Goal: Contribute content: Contribute content

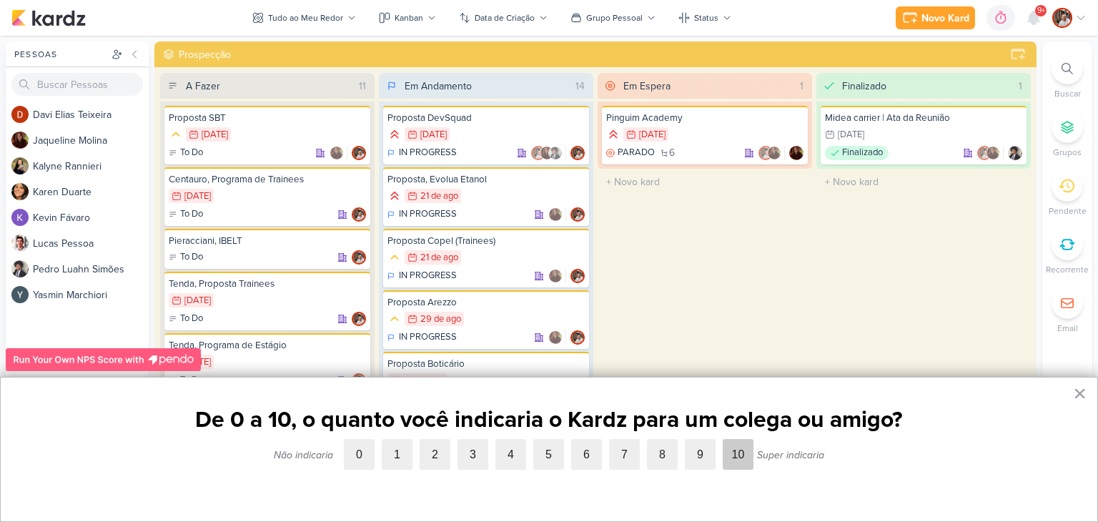
click at [730, 458] on label "10" at bounding box center [737, 454] width 31 height 31
click at [722, 439] on input "10" at bounding box center [722, 439] width 0 height 0
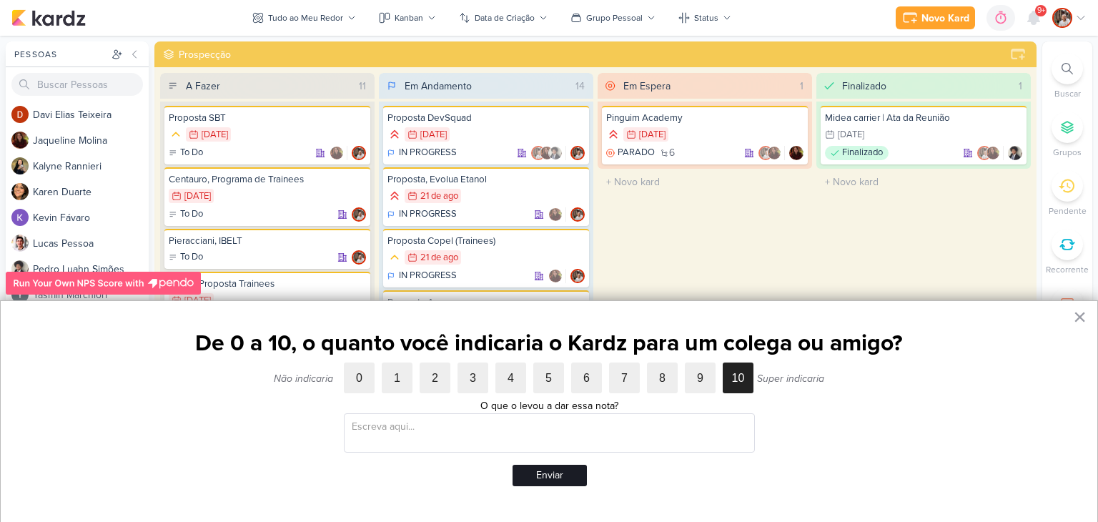
click at [542, 474] on button "Enviar" at bounding box center [549, 474] width 74 height 21
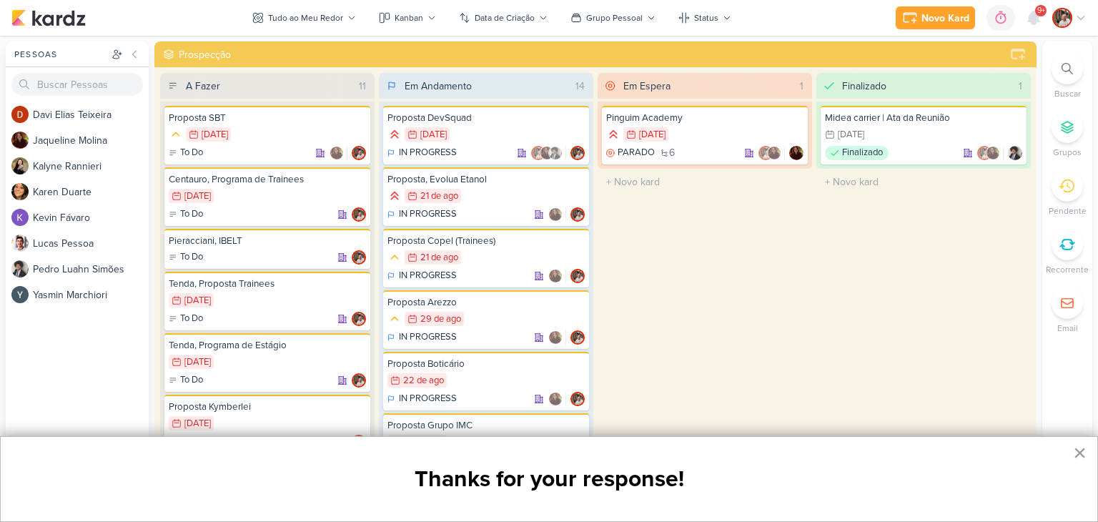
click at [1081, 455] on button "×" at bounding box center [1080, 452] width 14 height 23
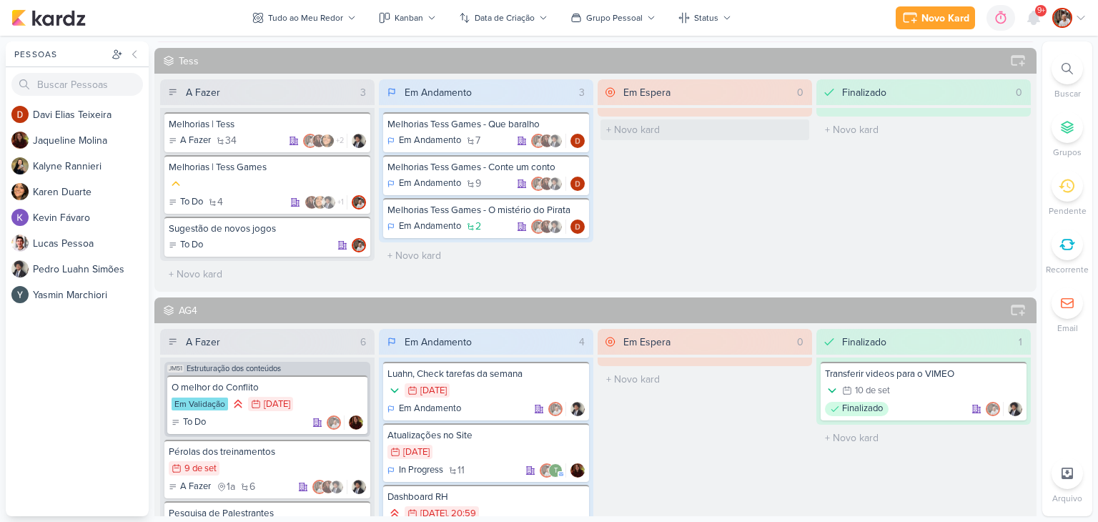
scroll to position [929, 0]
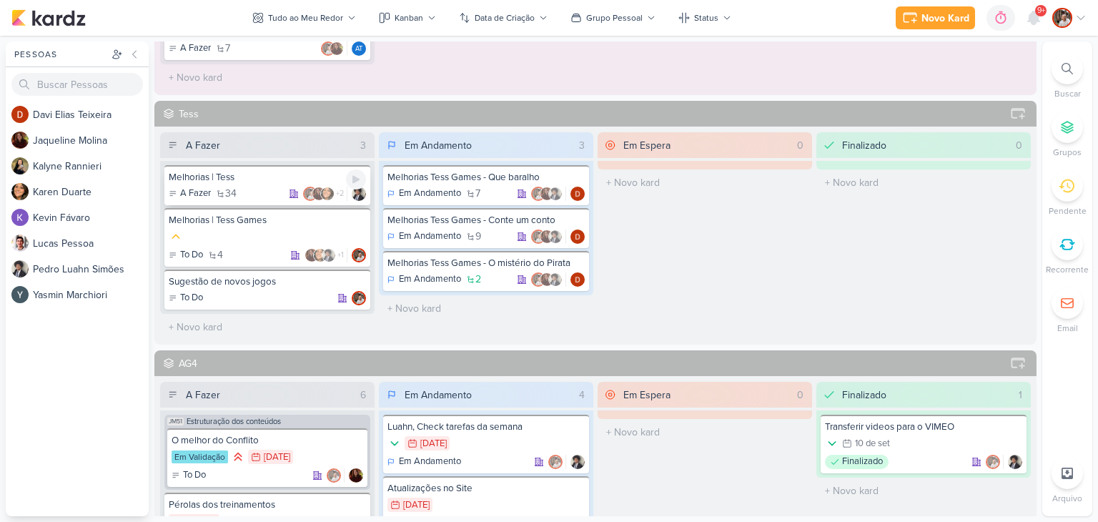
click at [260, 190] on div "A Fazer 34 +2" at bounding box center [267, 193] width 197 height 14
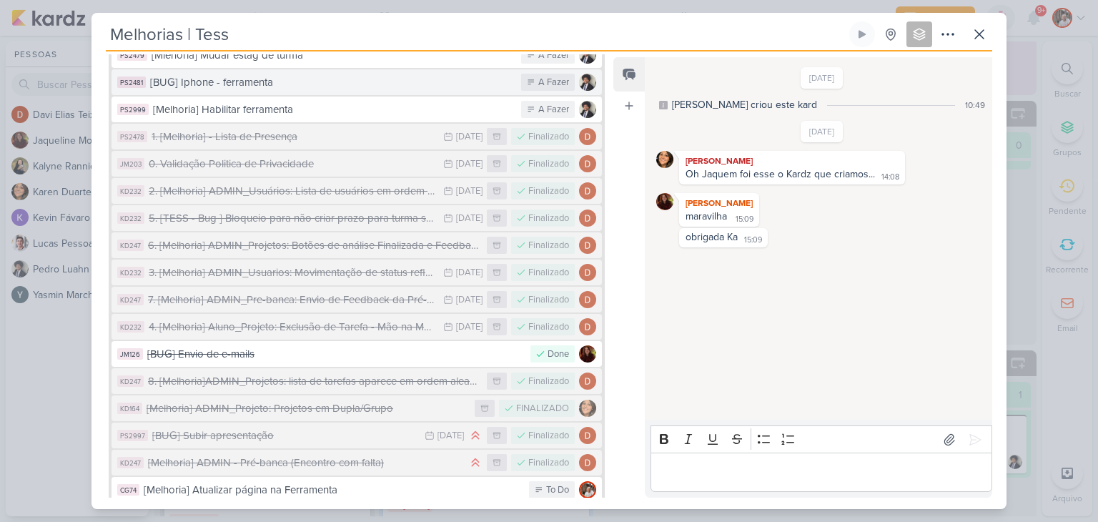
scroll to position [837, 0]
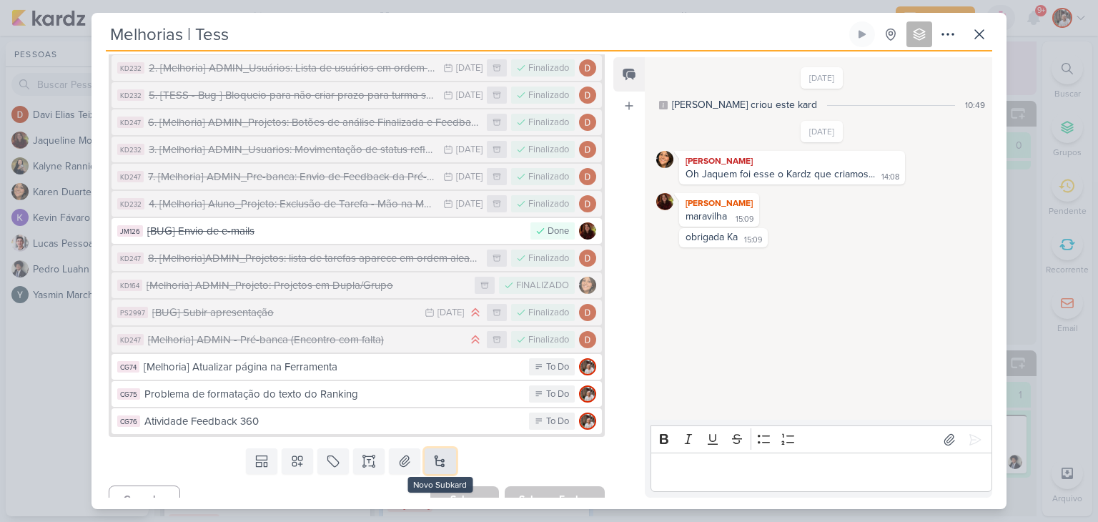
click at [432, 448] on button at bounding box center [439, 461] width 31 height 26
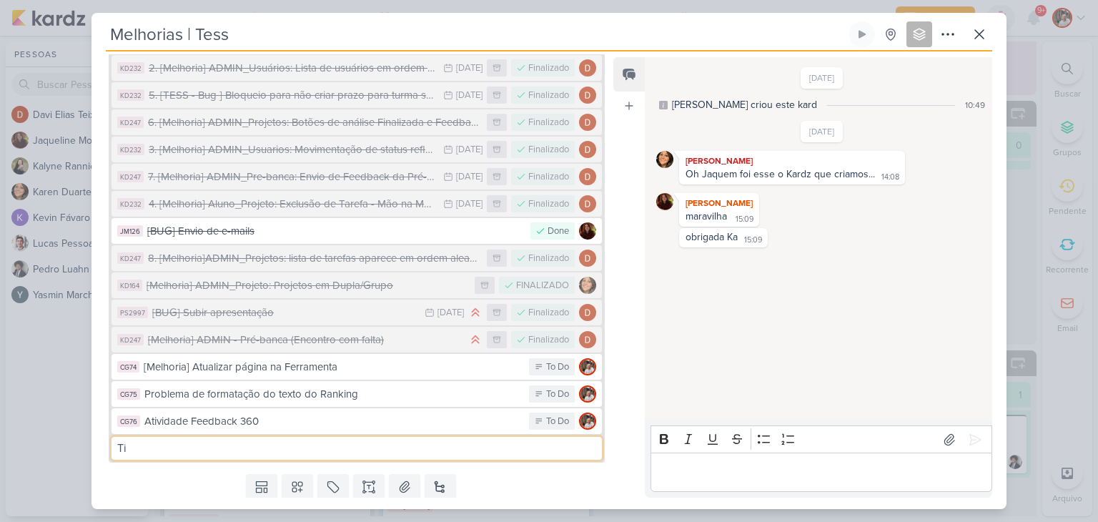
type input "T"
type input "Busca por nomes"
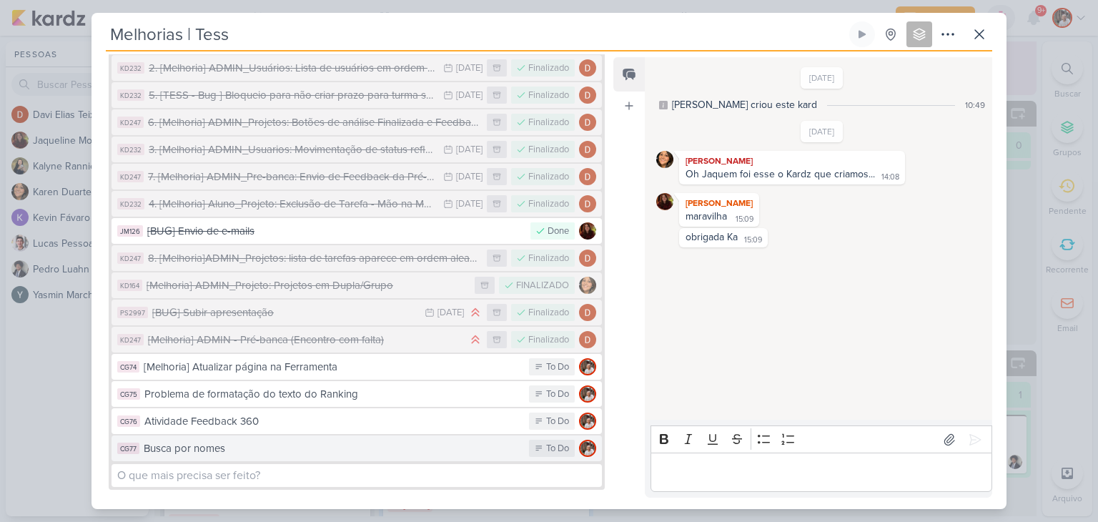
click at [342, 440] on div "Busca por nomes" at bounding box center [333, 448] width 378 height 16
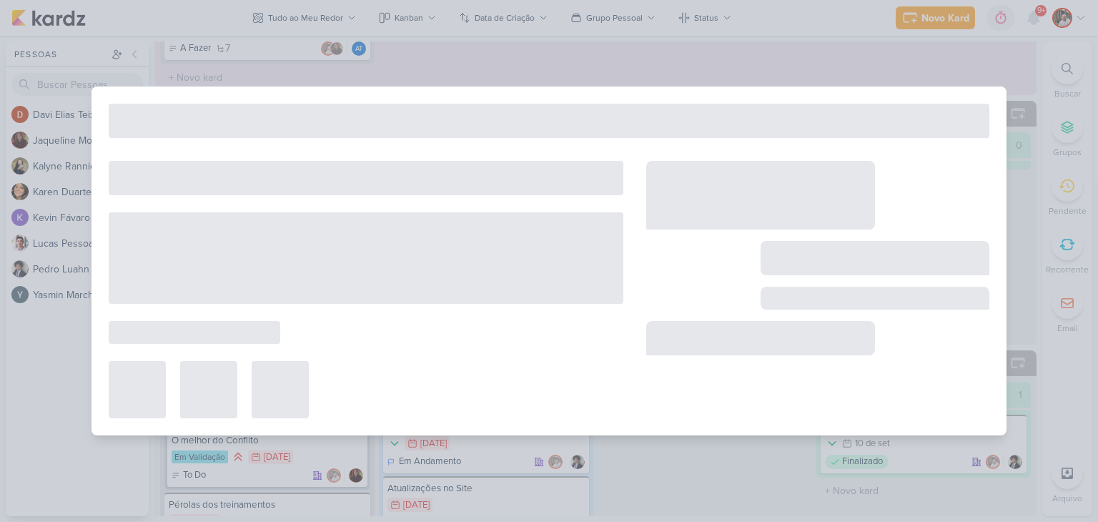
type input "Busca por nomes"
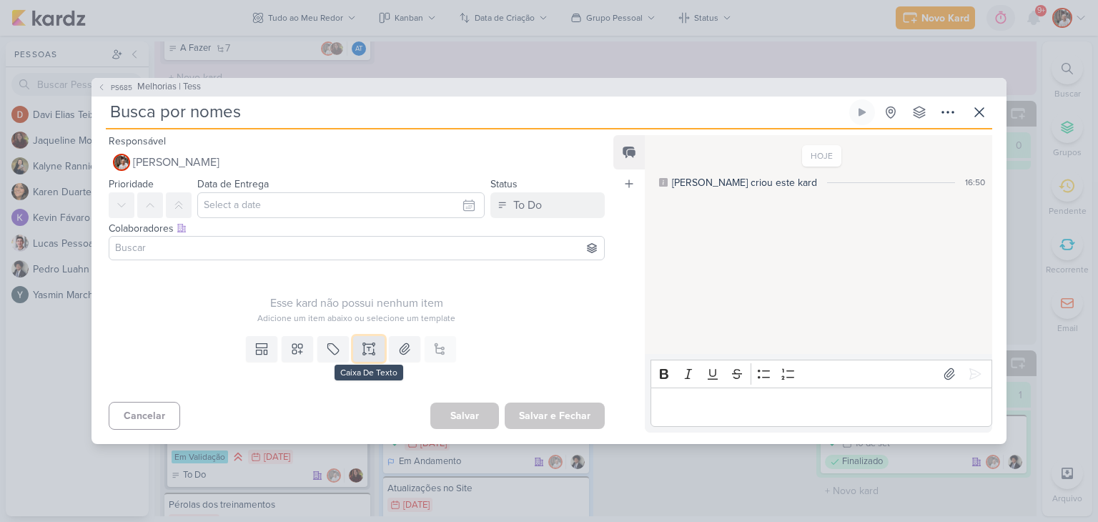
click at [366, 350] on icon at bounding box center [369, 349] width 14 height 14
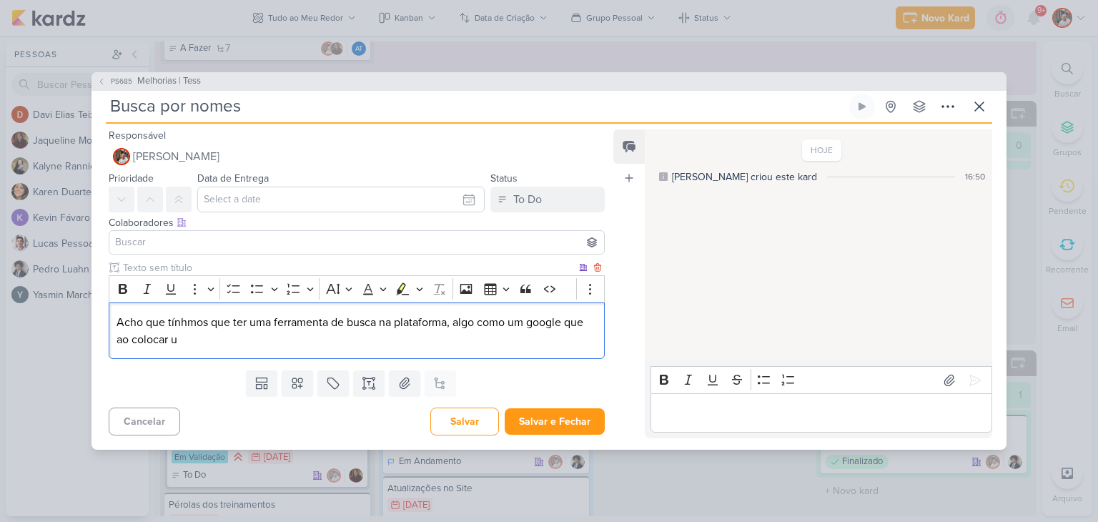
click at [585, 320] on p "Acho que tínhmos que ter uma ferramenta de busca na plataforma, algo como um go…" at bounding box center [356, 331] width 480 height 34
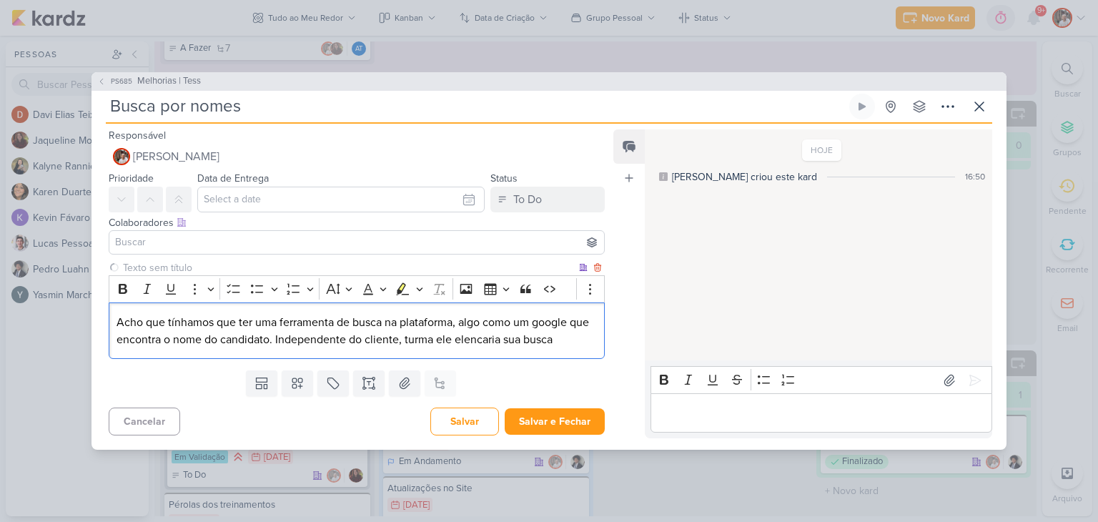
click at [126, 317] on p "Acho que tínhamos que ter uma ferramenta de busca na plataforma, algo como um g…" at bounding box center [356, 331] width 480 height 34
click at [542, 424] on button "Salvar e Fechar" at bounding box center [554, 421] width 100 height 26
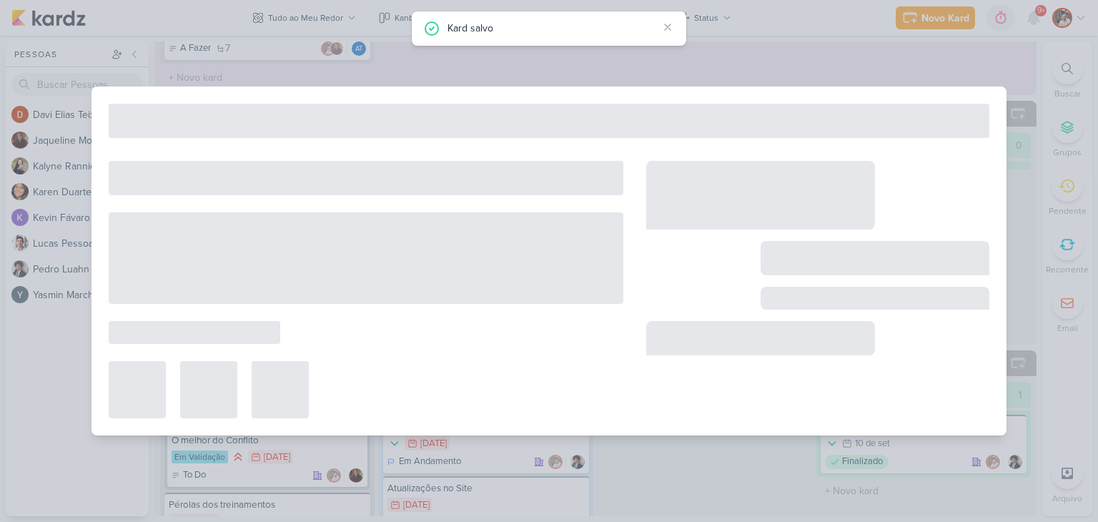
type input "Melhorias | Tess"
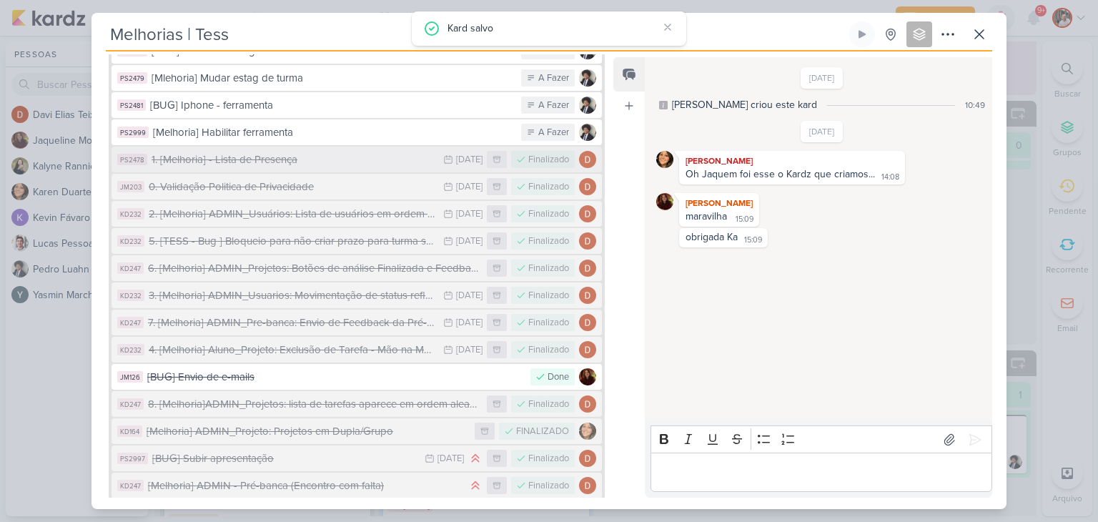
scroll to position [865, 0]
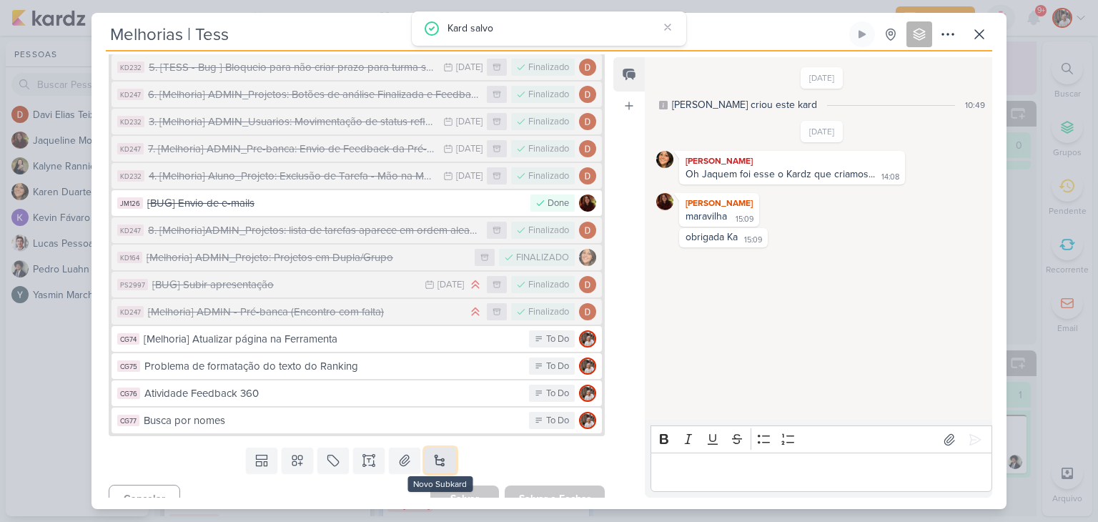
click at [436, 447] on button at bounding box center [439, 460] width 31 height 26
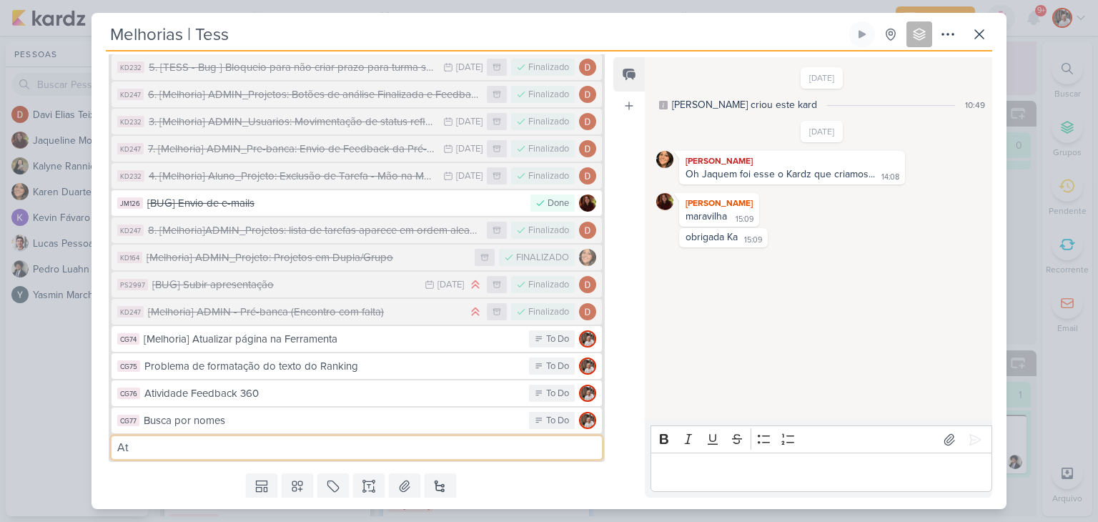
type input "A"
type input "Avisar quando um estagiário sair ou for efetivado."
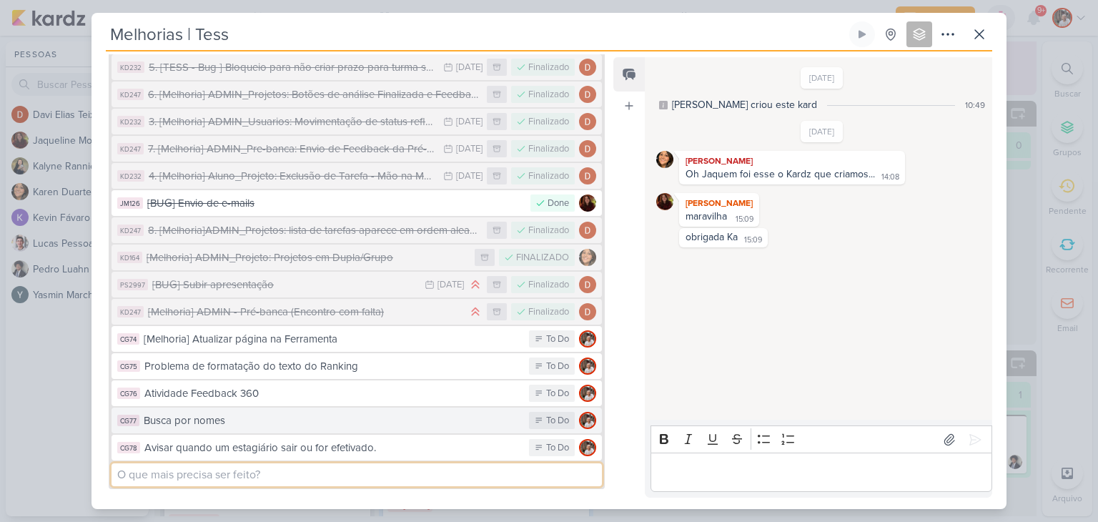
scroll to position [917, 0]
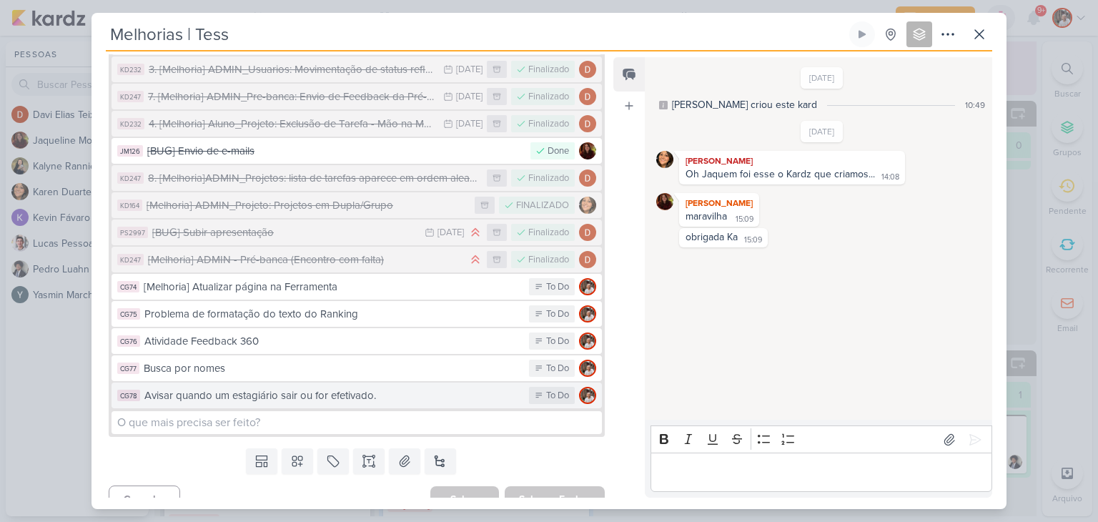
click at [484, 387] on div "Avisar quando um estagiário sair ou for efetivado." at bounding box center [332, 395] width 377 height 16
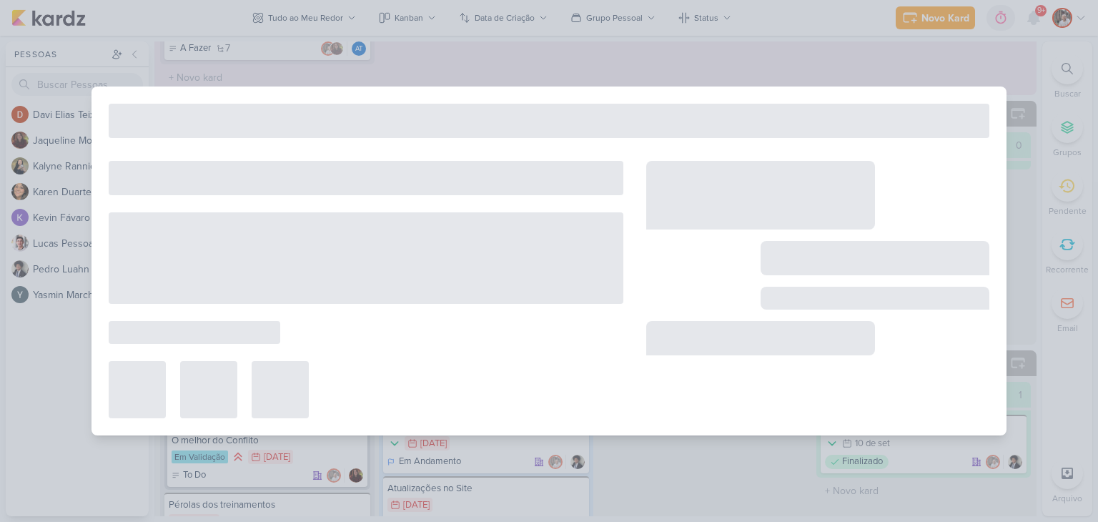
scroll to position [0, 0]
type input "Avisar quando um estagiário sair ou for efetivado."
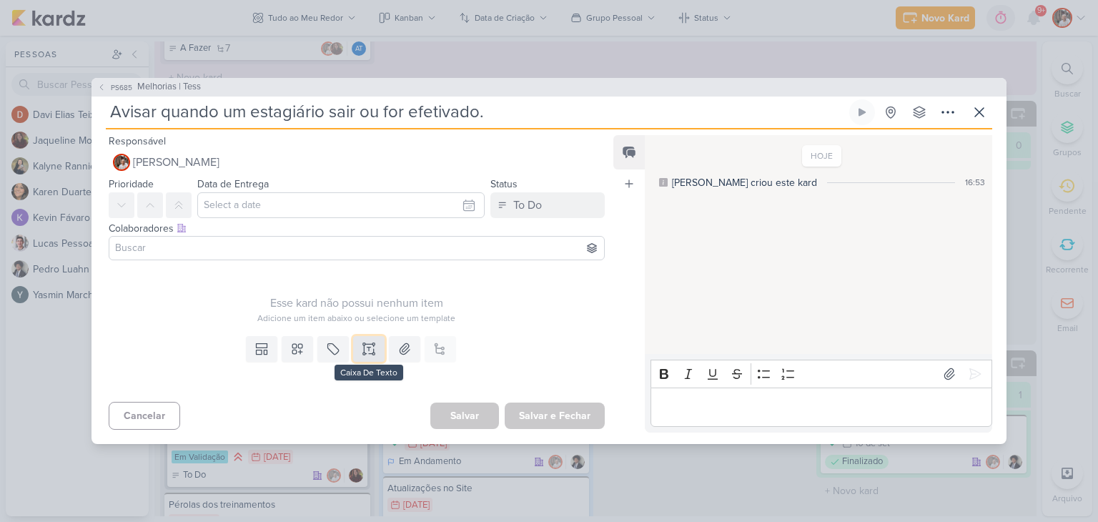
click at [369, 347] on icon at bounding box center [369, 349] width 0 height 4
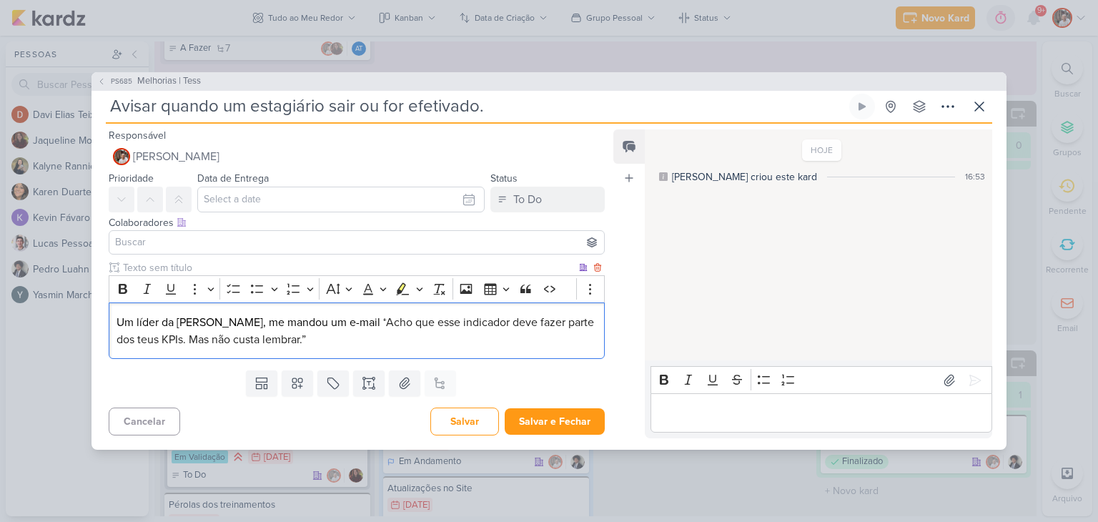
click at [374, 322] on p "Um líder da [PERSON_NAME], me mandou um e-mail “ Acho que esse indicador deve f…" at bounding box center [356, 331] width 480 height 34
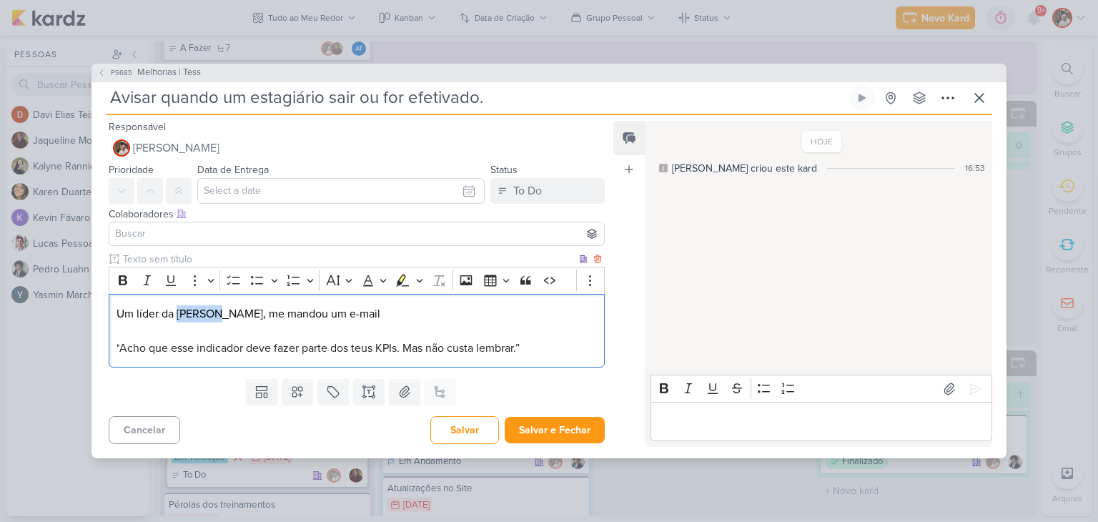
click at [190, 312] on p "Um líder da [PERSON_NAME], me mandou um e-mail" at bounding box center [356, 313] width 480 height 17
click at [186, 312] on p "Um líder da [PERSON_NAME], me mandou um e-mail" at bounding box center [356, 313] width 480 height 17
click at [181, 312] on p "Um líder da [PERSON_NAME], me mandou um e-mail" at bounding box center [356, 313] width 480 height 17
click at [220, 312] on p "Um líder da [PERSON_NAME], me mandou um e-mail" at bounding box center [356, 313] width 480 height 17
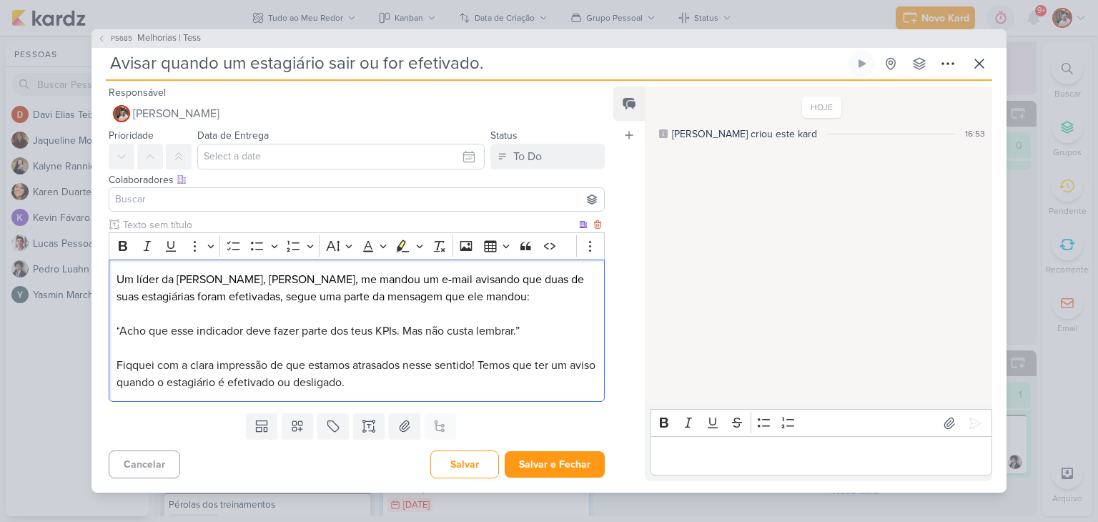
click at [136, 372] on p "Fiqquei com a clara impressão de que estamos atrasados nesse sentido! Temos que…" at bounding box center [356, 374] width 480 height 34
click at [471, 364] on span "Fiquei com a clara impressão de que estamos atrasados nesse sentido! Temos que …" at bounding box center [352, 373] width 472 height 31
click at [554, 462] on button "Salvar e Fechar" at bounding box center [554, 464] width 100 height 26
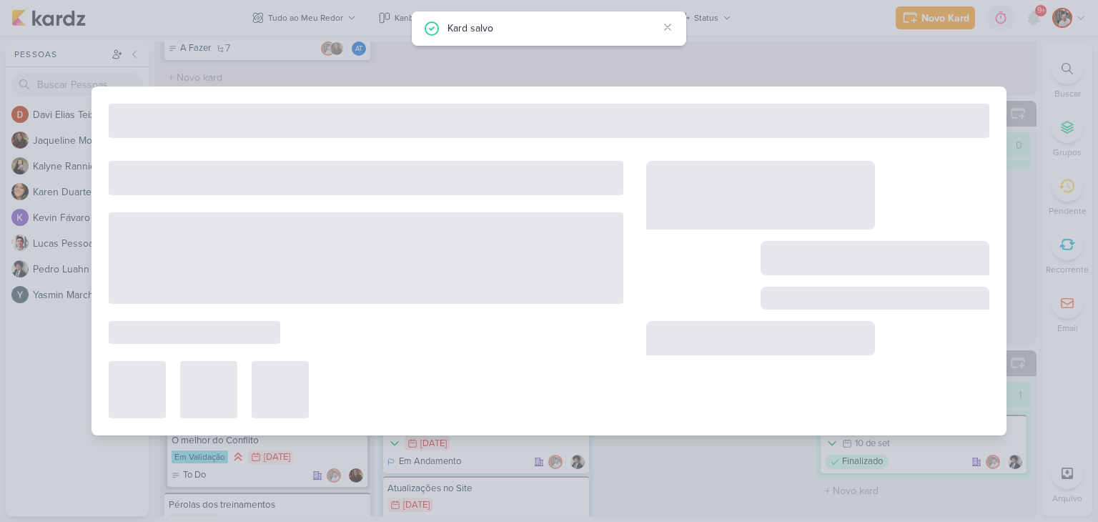
type input "Melhorias | Tess"
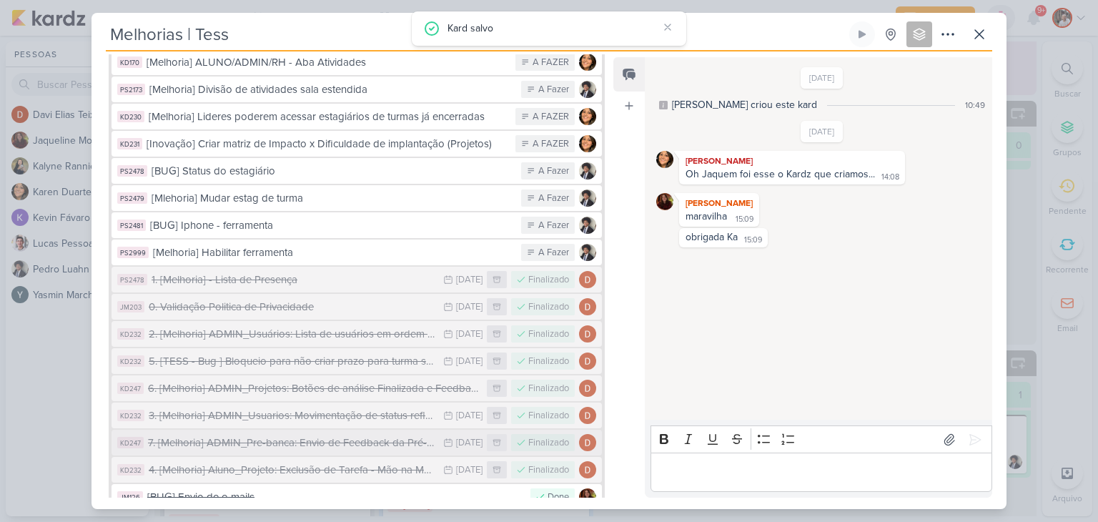
scroll to position [892, 0]
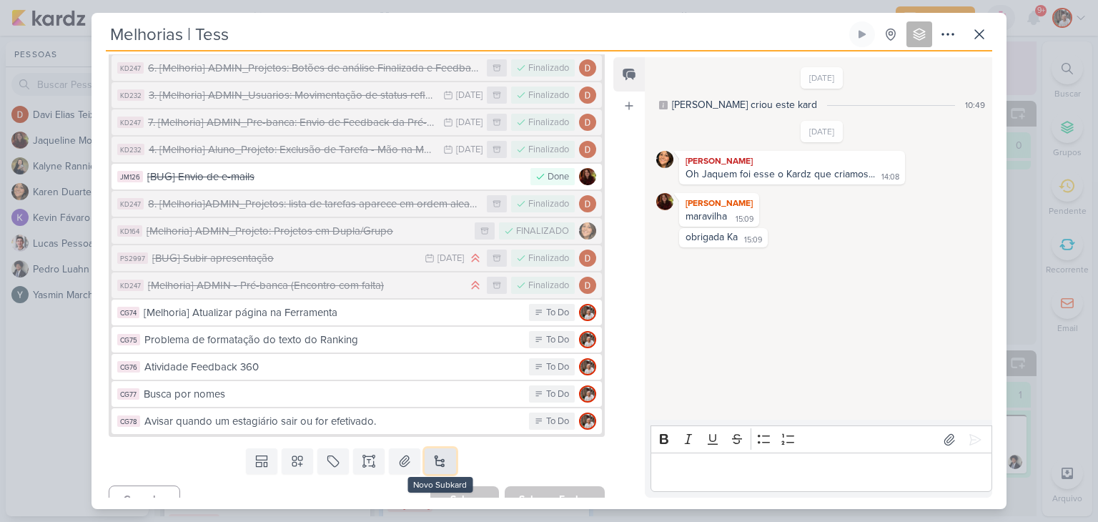
click at [436, 448] on button at bounding box center [439, 461] width 31 height 26
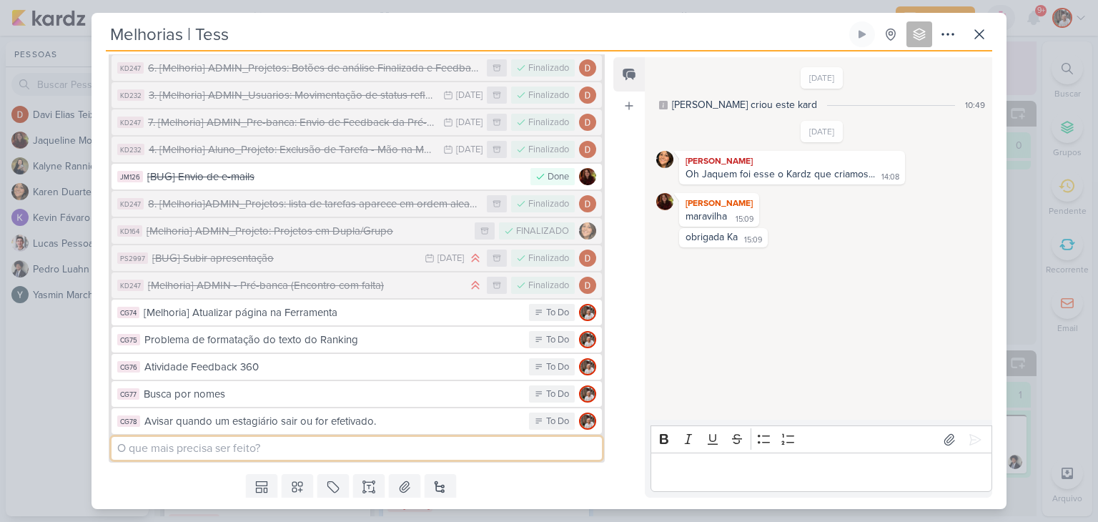
click at [374, 437] on input at bounding box center [356, 448] width 490 height 23
type input "MiniBio"
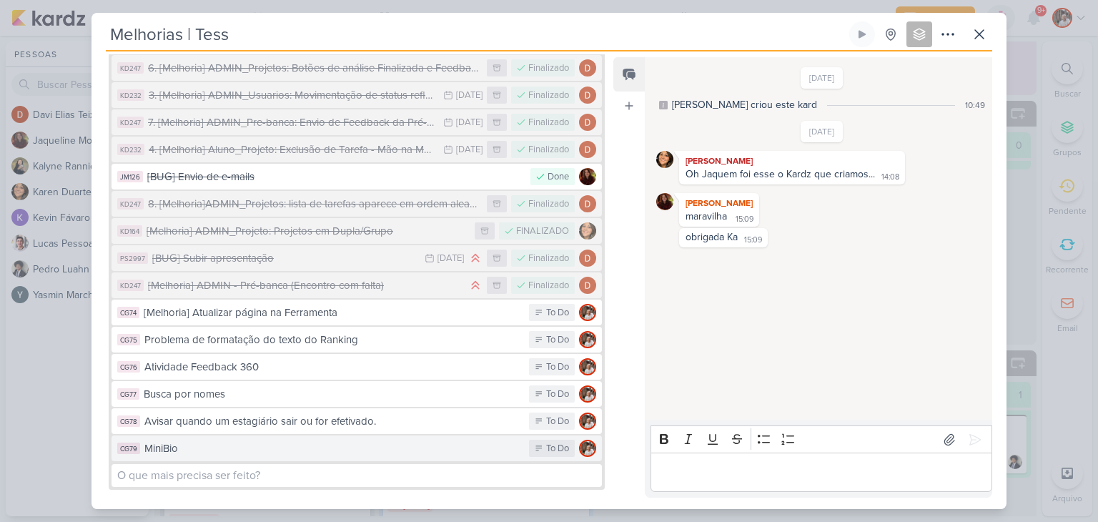
click at [374, 440] on div "MiniBio" at bounding box center [332, 448] width 377 height 16
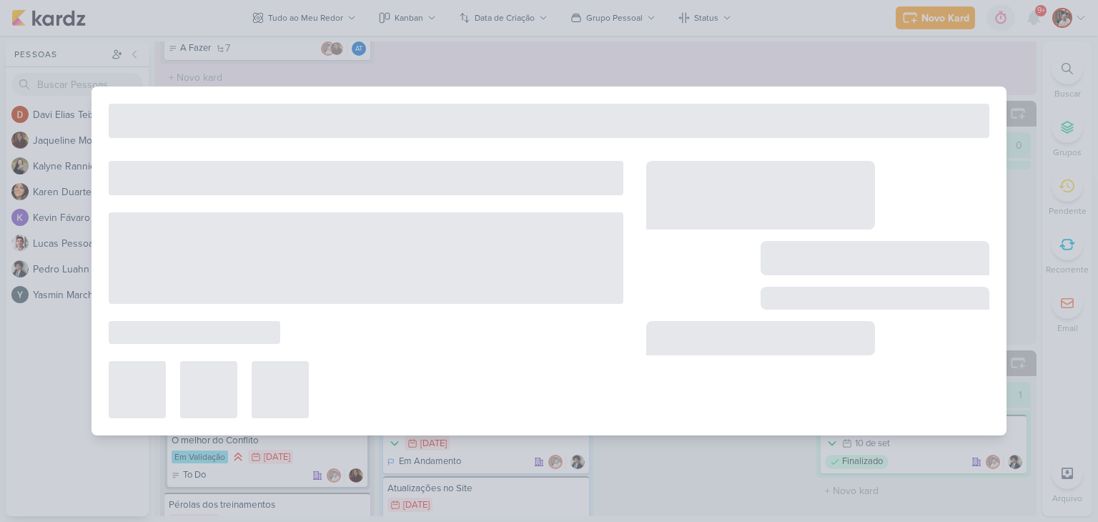
type input "MiniBio"
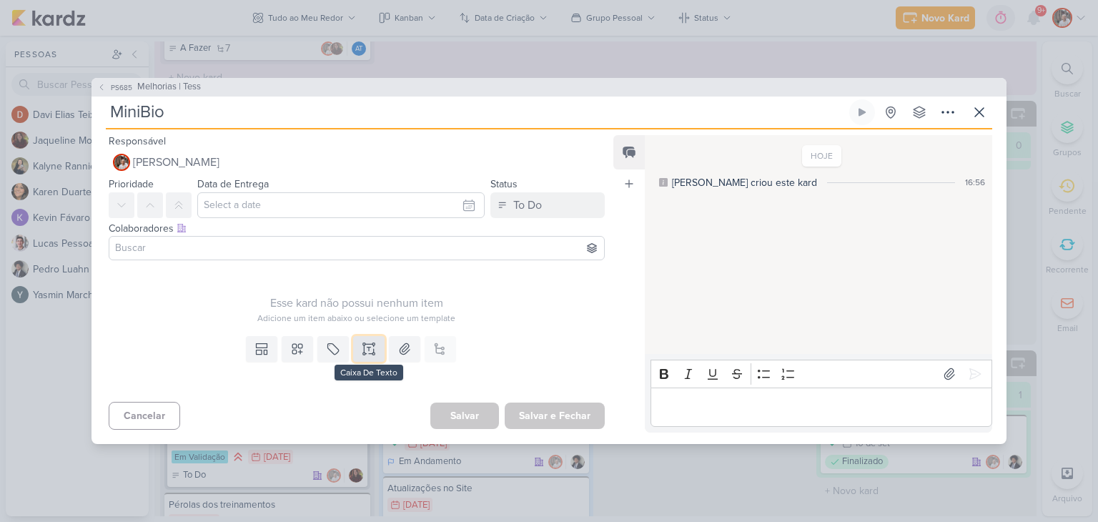
click at [365, 352] on icon at bounding box center [369, 349] width 14 height 14
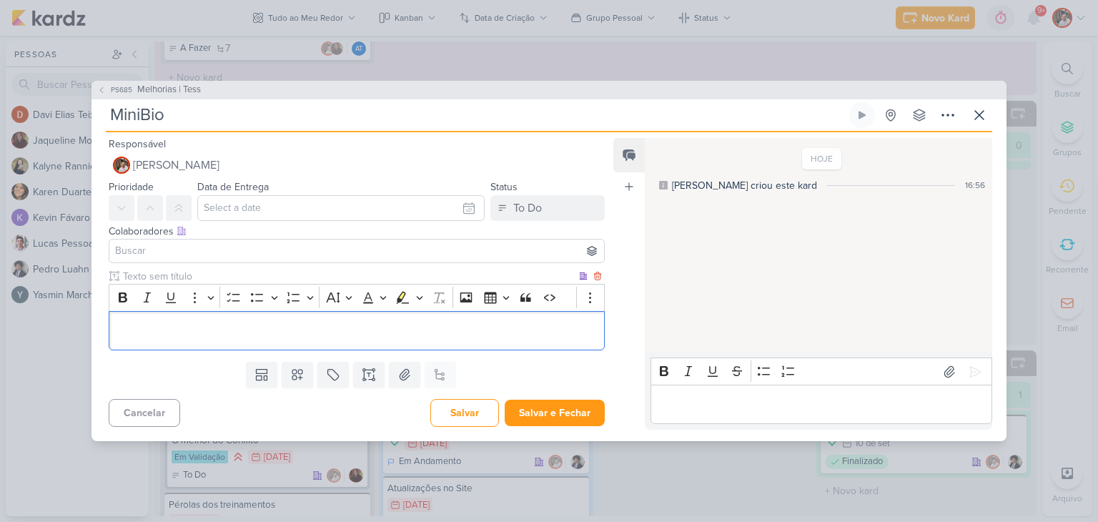
click at [304, 337] on p "Editor editing area: main" at bounding box center [356, 330] width 480 height 17
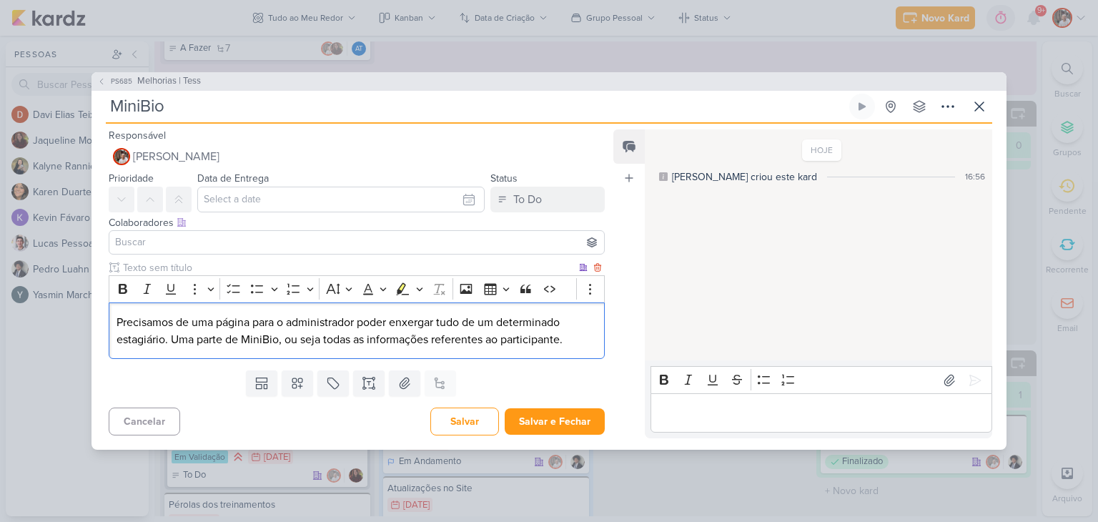
click at [135, 334] on p "Precisamos de uma página para o administrador poder enxergar tudo de um determi…" at bounding box center [356, 331] width 480 height 34
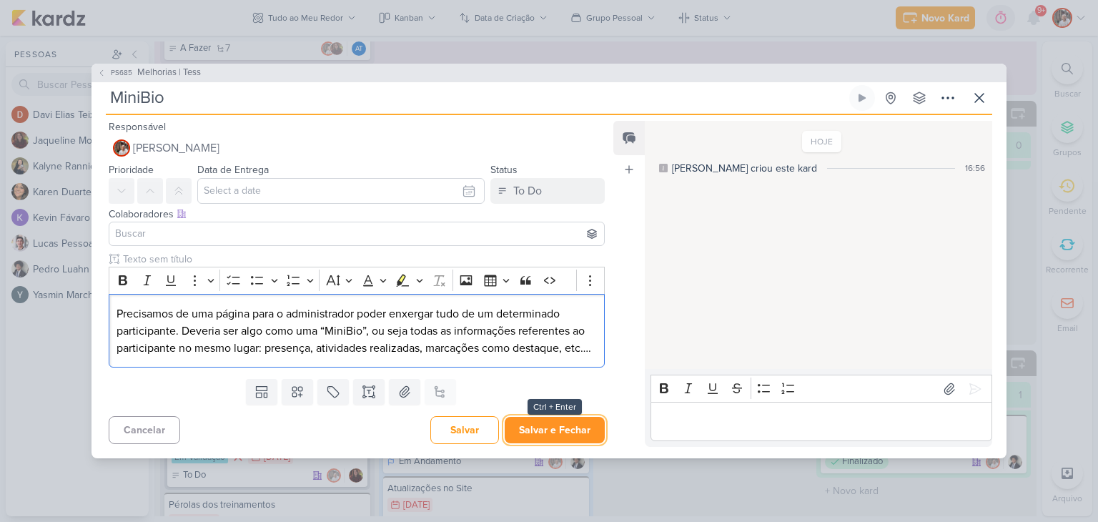
click at [576, 439] on button "Salvar e Fechar" at bounding box center [554, 430] width 100 height 26
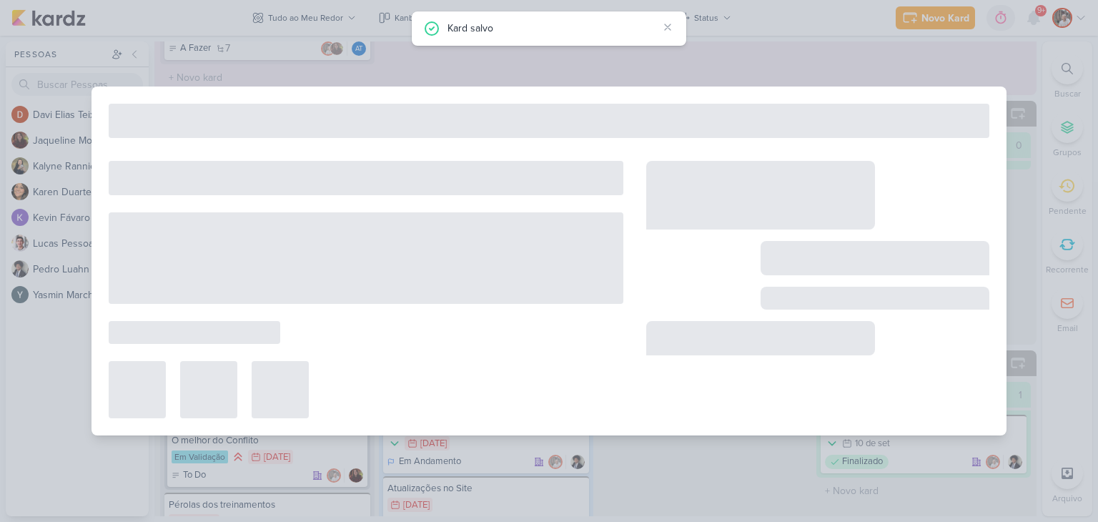
type input "Melhorias | Tess"
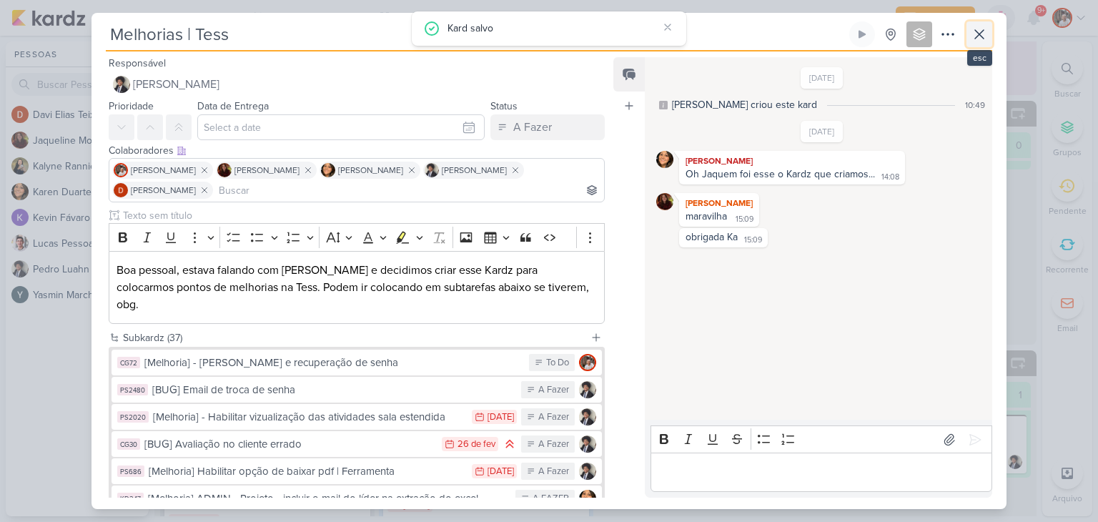
click at [983, 30] on icon at bounding box center [979, 34] width 9 height 9
